Goal: Task Accomplishment & Management: Manage account settings

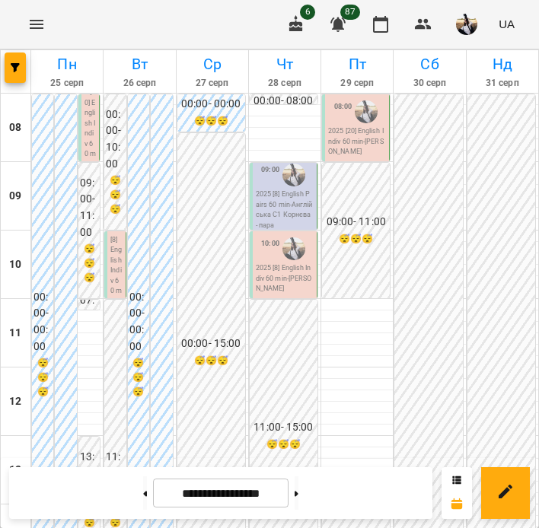
scroll to position [390, 0]
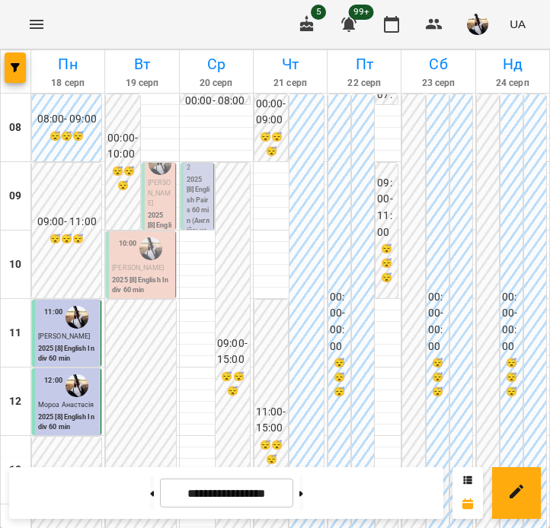
click at [167, 193] on p "[PERSON_NAME]" at bounding box center [160, 193] width 24 height 31
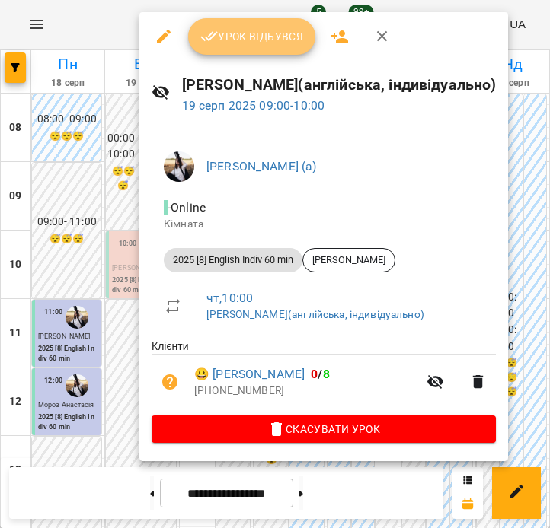
click at [228, 22] on button "Урок відбувся" at bounding box center [252, 36] width 128 height 37
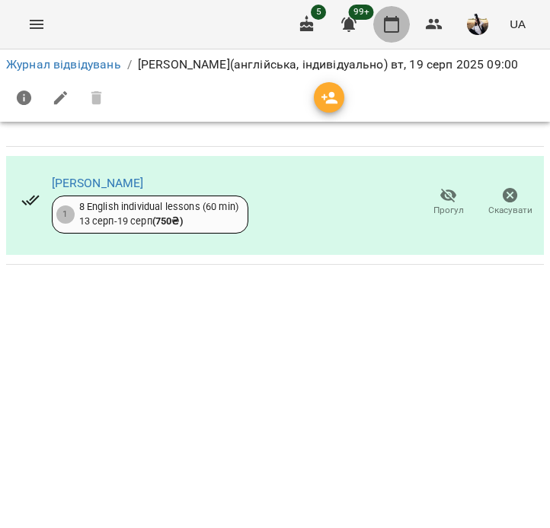
click at [391, 29] on icon "button" at bounding box center [391, 24] width 18 height 18
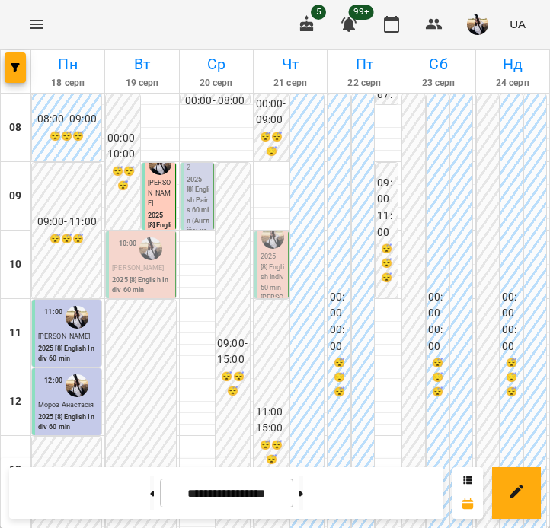
click at [164, 279] on p "2025 [8] English Indiv 60 min" at bounding box center [141, 286] width 59 height 21
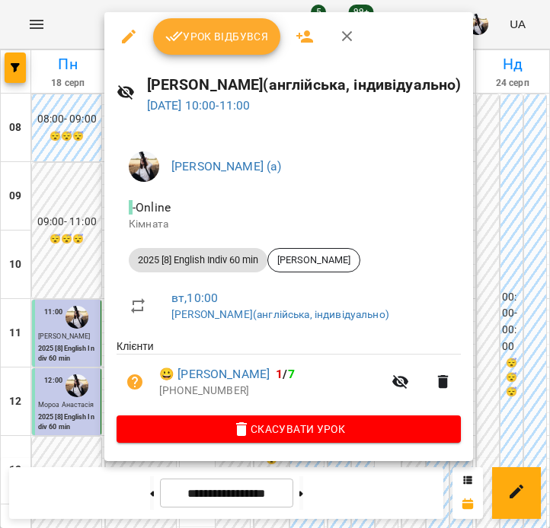
click at [196, 48] on button "Урок відбувся" at bounding box center [217, 36] width 128 height 37
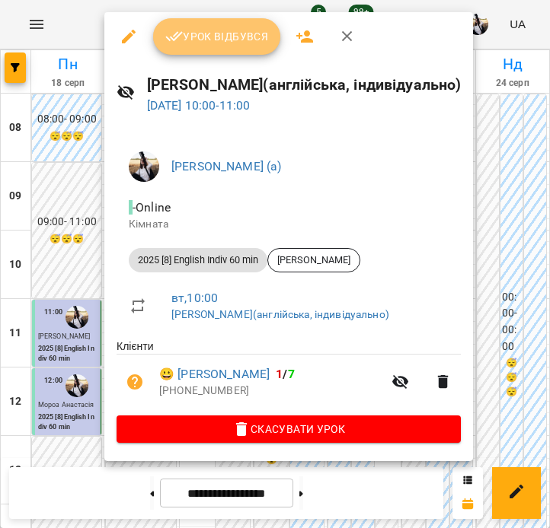
click at [196, 48] on button "Урок відбувся" at bounding box center [217, 36] width 128 height 37
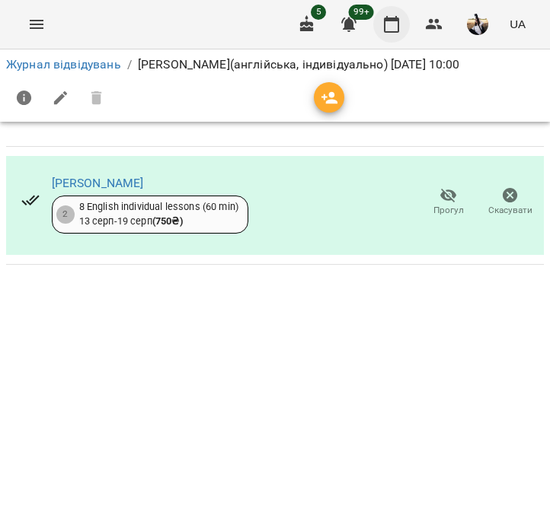
click at [387, 29] on icon "button" at bounding box center [391, 24] width 18 height 18
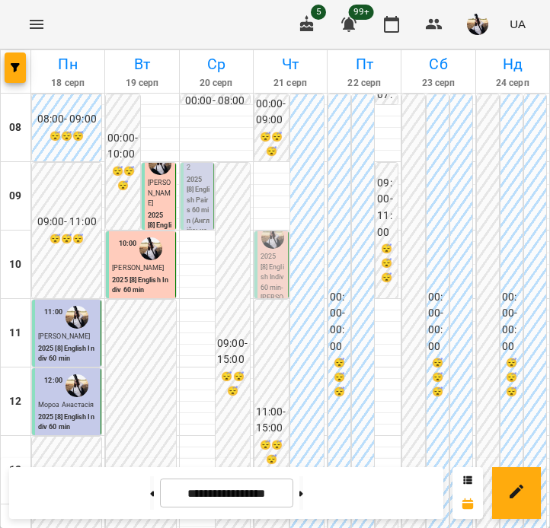
scroll to position [392, 0]
